Goal: Use online tool/utility: Utilize a website feature to perform a specific function

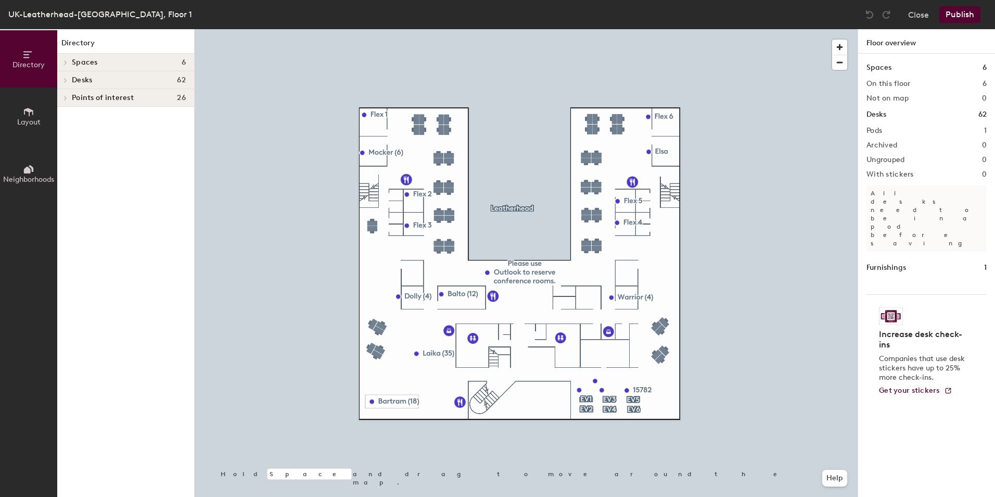
click at [66, 62] on icon at bounding box center [66, 62] width 2 height 4
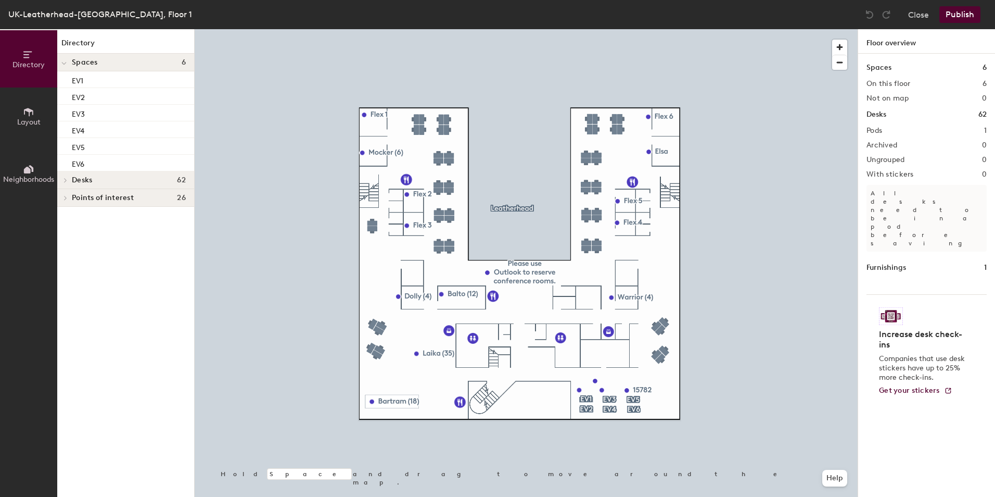
click at [66, 62] on icon at bounding box center [64, 63] width 4 height 2
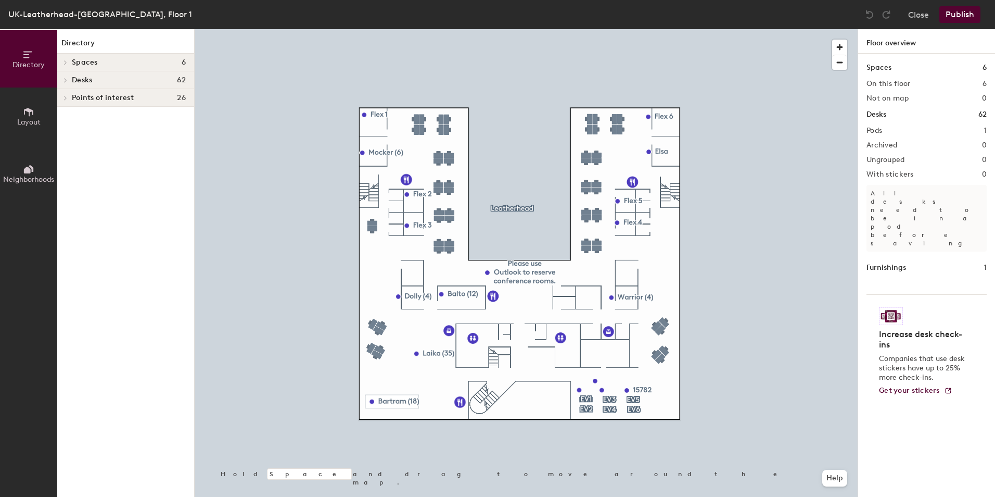
click at [36, 116] on button "Layout" at bounding box center [28, 115] width 57 height 57
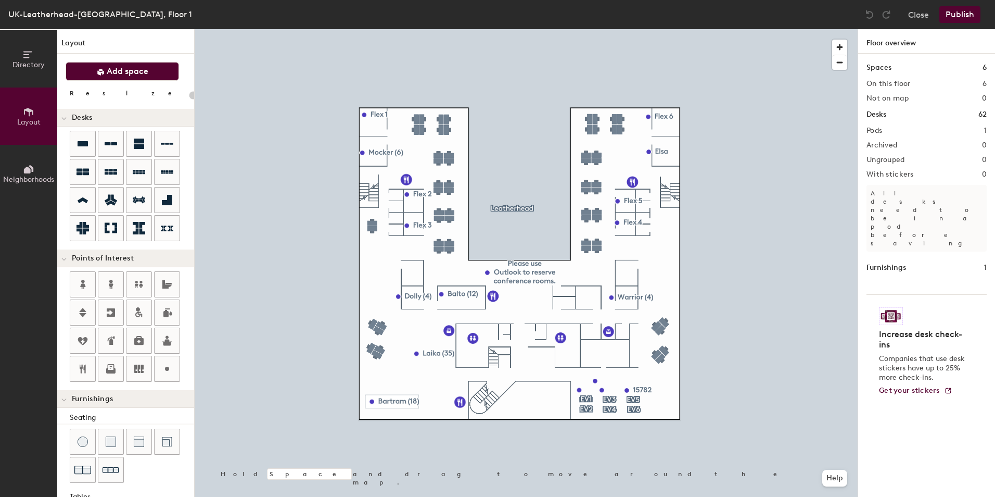
click at [105, 69] on icon at bounding box center [101, 72] width 8 height 8
click at [155, 73] on button "Add space" at bounding box center [122, 71] width 113 height 19
click at [22, 168] on button "Neighborhoods" at bounding box center [28, 173] width 57 height 57
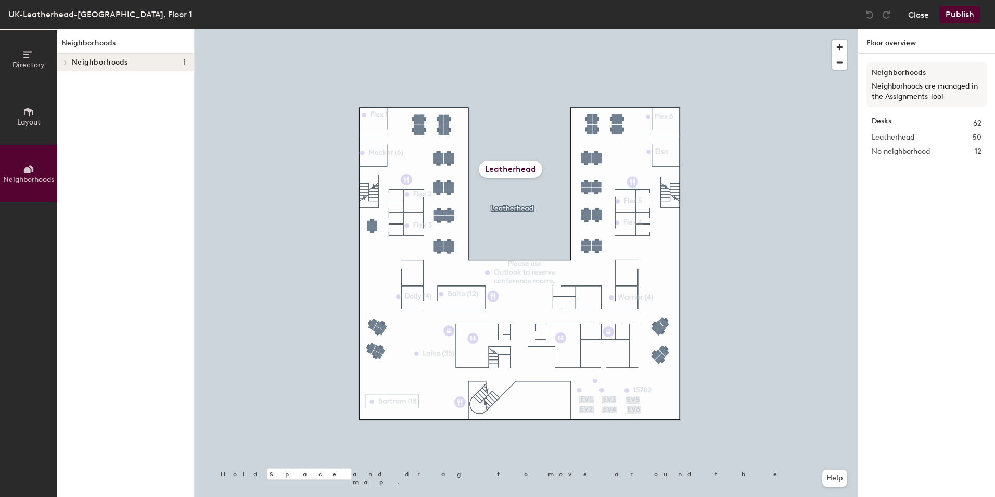
click at [920, 20] on button "Close" at bounding box center [918, 14] width 21 height 17
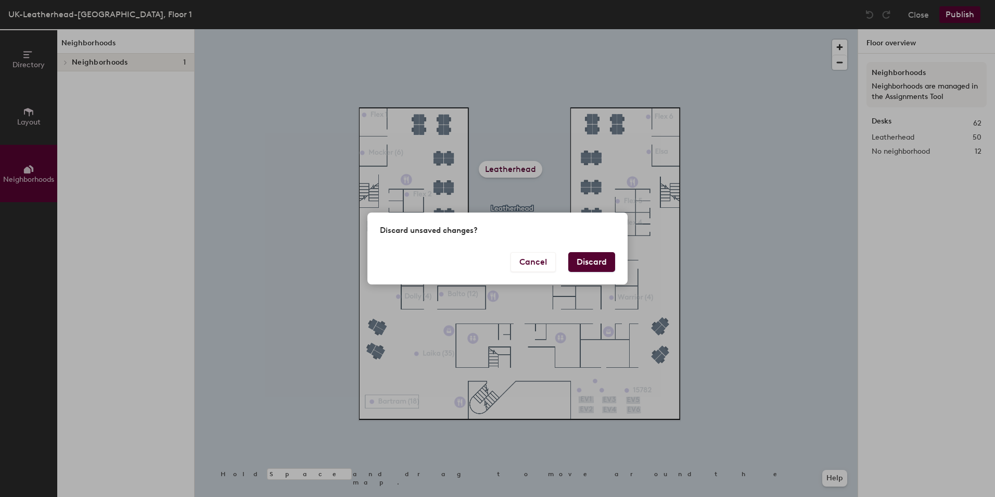
click at [588, 268] on button "Discard" at bounding box center [591, 262] width 47 height 20
